Goal: Task Accomplishment & Management: Use online tool/utility

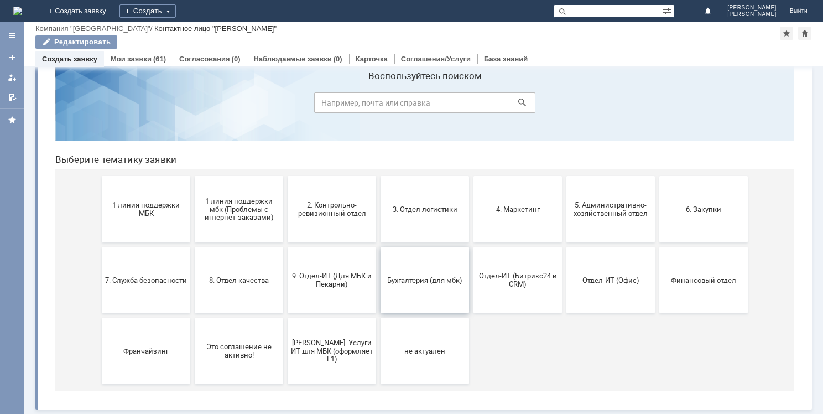
scroll to position [37, 0]
click at [329, 288] on button "9. Отдел-ИТ (Для МБК и Пекарни)" at bounding box center [332, 280] width 88 height 66
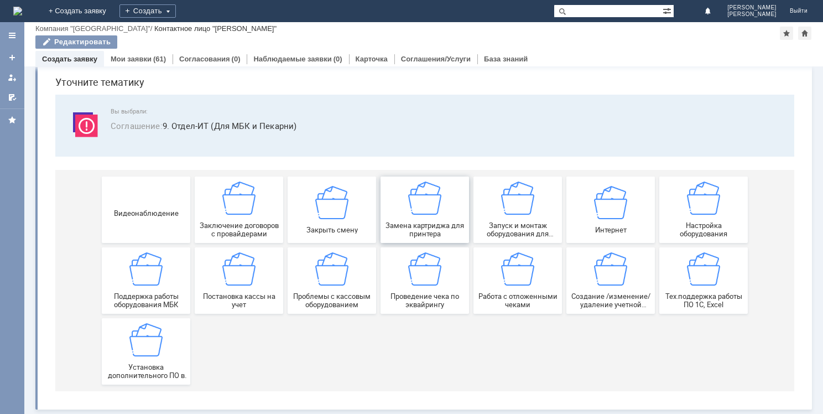
scroll to position [38, 0]
click at [589, 293] on span "Создание /изменение/удаление учетной записи пользователя МБК" at bounding box center [611, 300] width 82 height 17
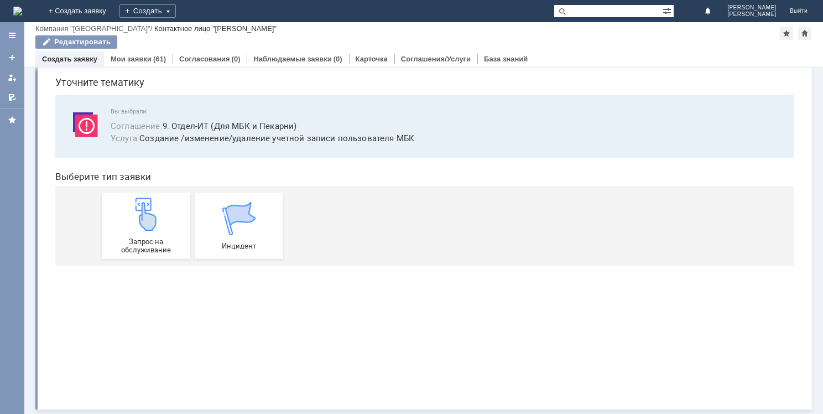
scroll to position [0, 0]
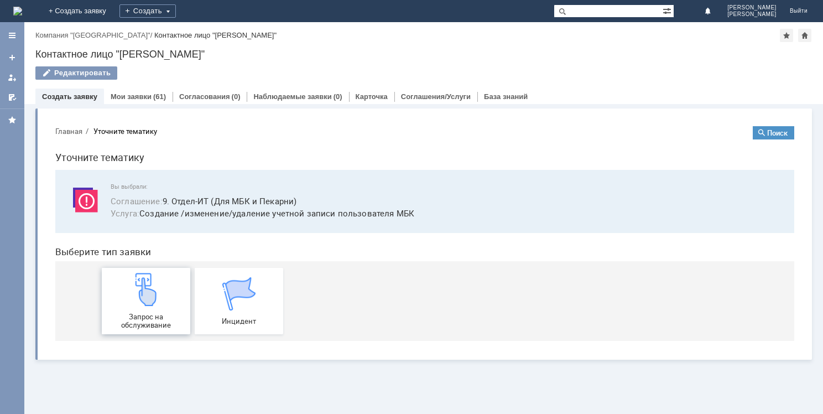
click at [140, 296] on img at bounding box center [145, 289] width 33 height 33
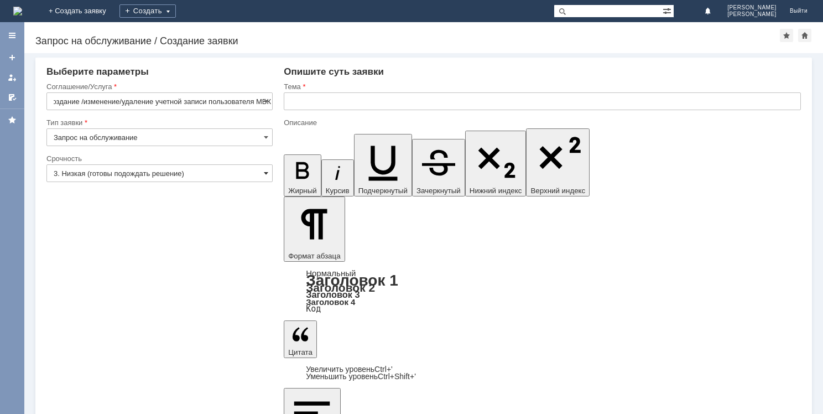
click at [265, 173] on span at bounding box center [266, 173] width 4 height 9
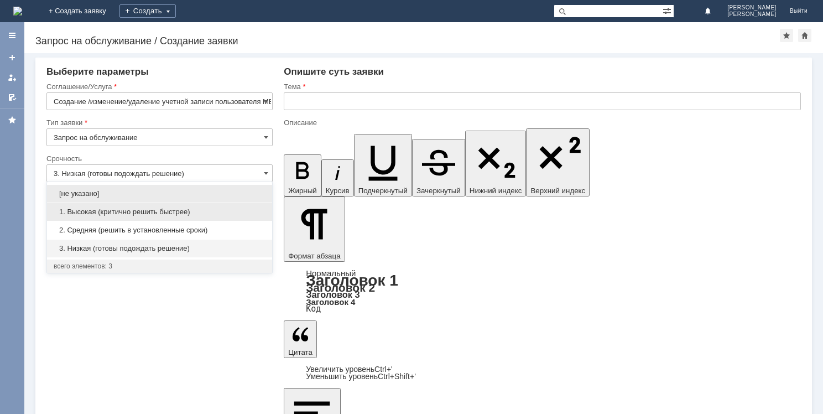
click at [134, 214] on span "1. Высокая (критично решить быстрее)" at bounding box center [160, 211] width 212 height 9
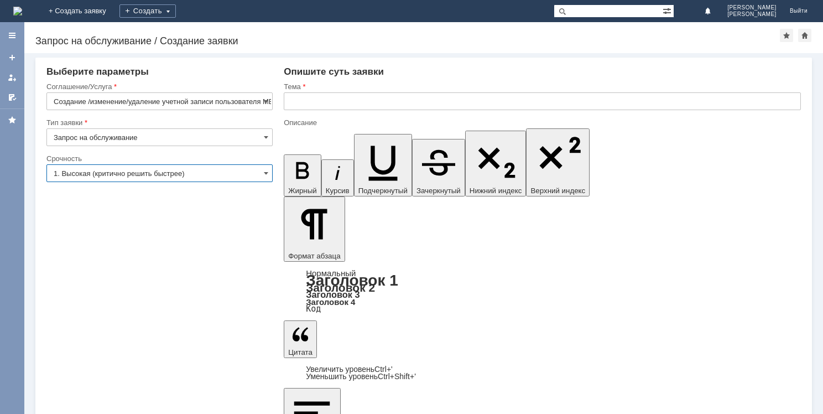
type input "1. Высокая (критично решить быстрее)"
click at [301, 108] on input "text" at bounding box center [542, 101] width 517 height 18
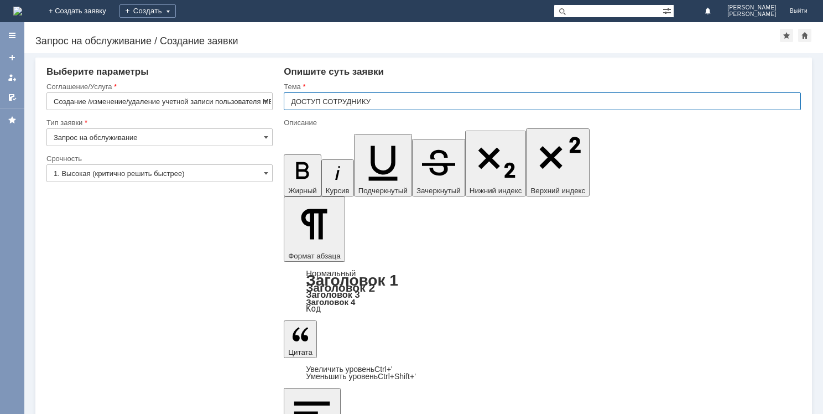
type input "ДОСТУП СОТРУДНИКУ"
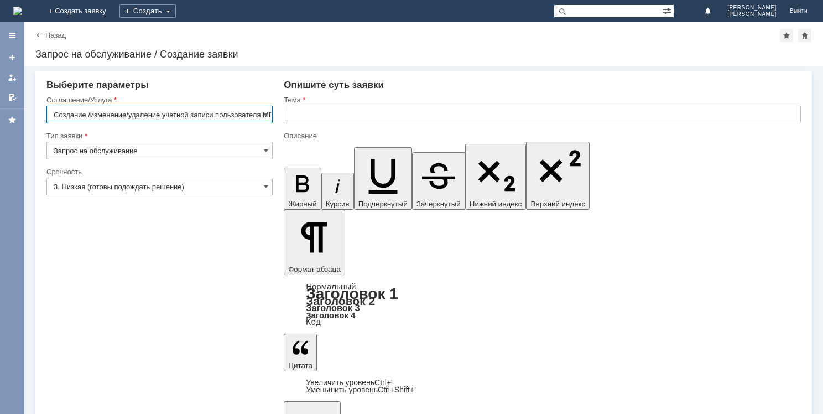
scroll to position [0, 11]
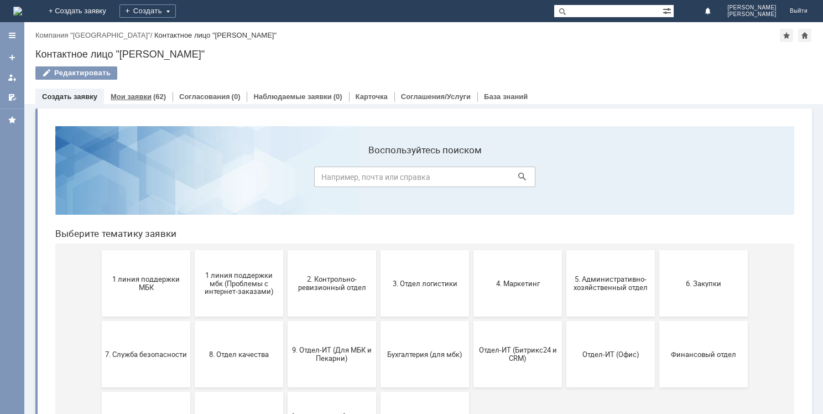
click at [142, 97] on link "Мои заявки" at bounding box center [131, 96] width 41 height 8
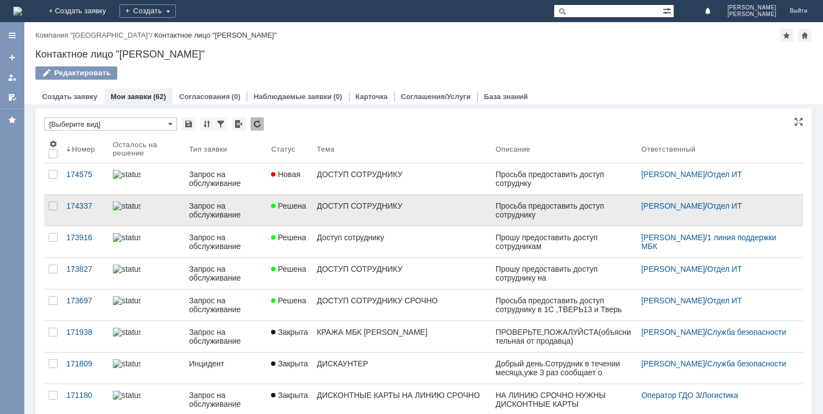
click at [215, 216] on div "Запрос на обслуживание" at bounding box center [226, 210] width 74 height 18
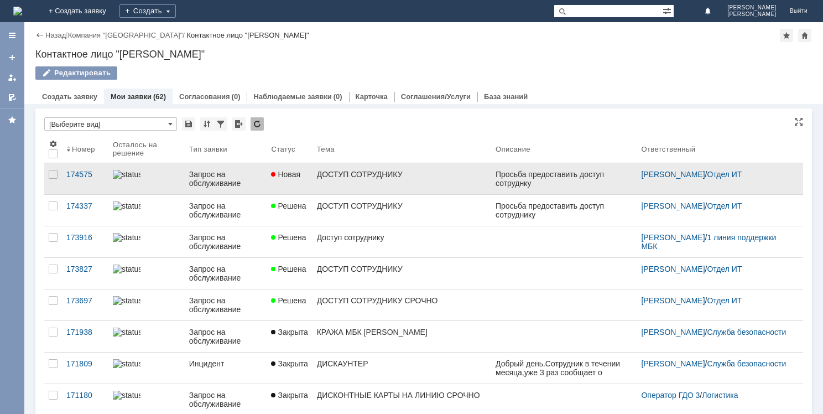
click at [361, 175] on div "ДОСТУП СОТРУДНИКУ" at bounding box center [402, 174] width 170 height 9
